Goal: Task Accomplishment & Management: Use online tool/utility

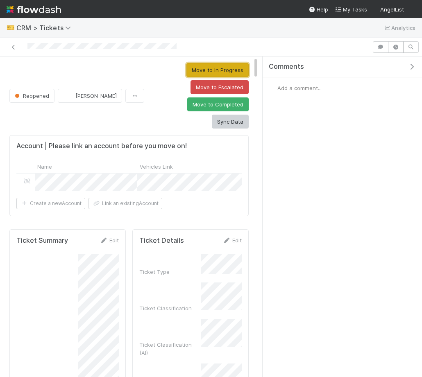
click at [220, 69] on button "Move to In Progress" at bounding box center [217, 70] width 62 height 14
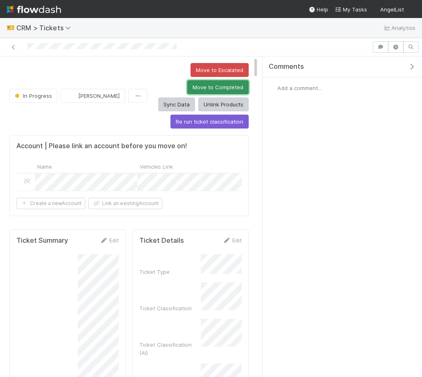
click at [187, 90] on button "Move to Completed" at bounding box center [217, 87] width 61 height 14
